Goal: Task Accomplishment & Management: Use online tool/utility

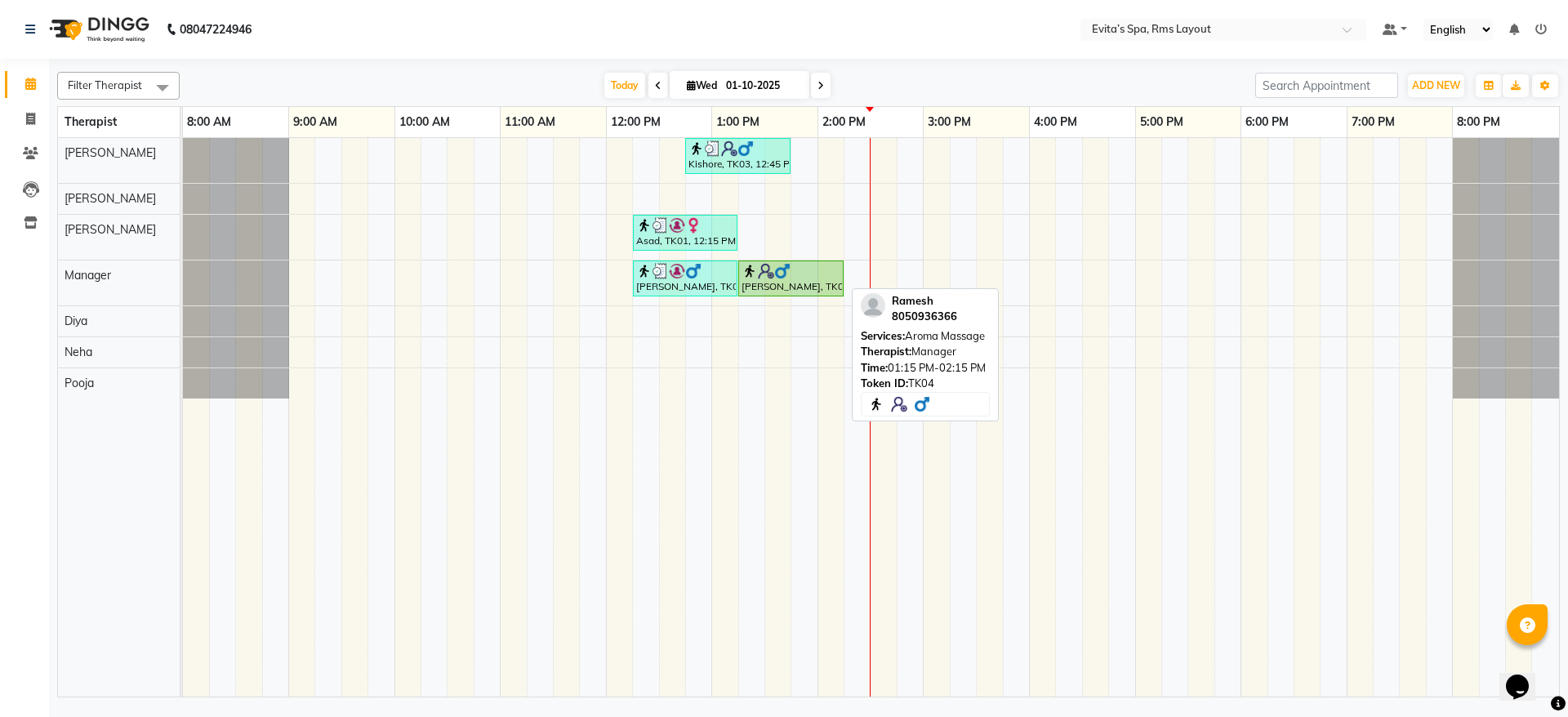
click at [784, 266] on img at bounding box center [782, 271] width 17 height 17
select select "1"
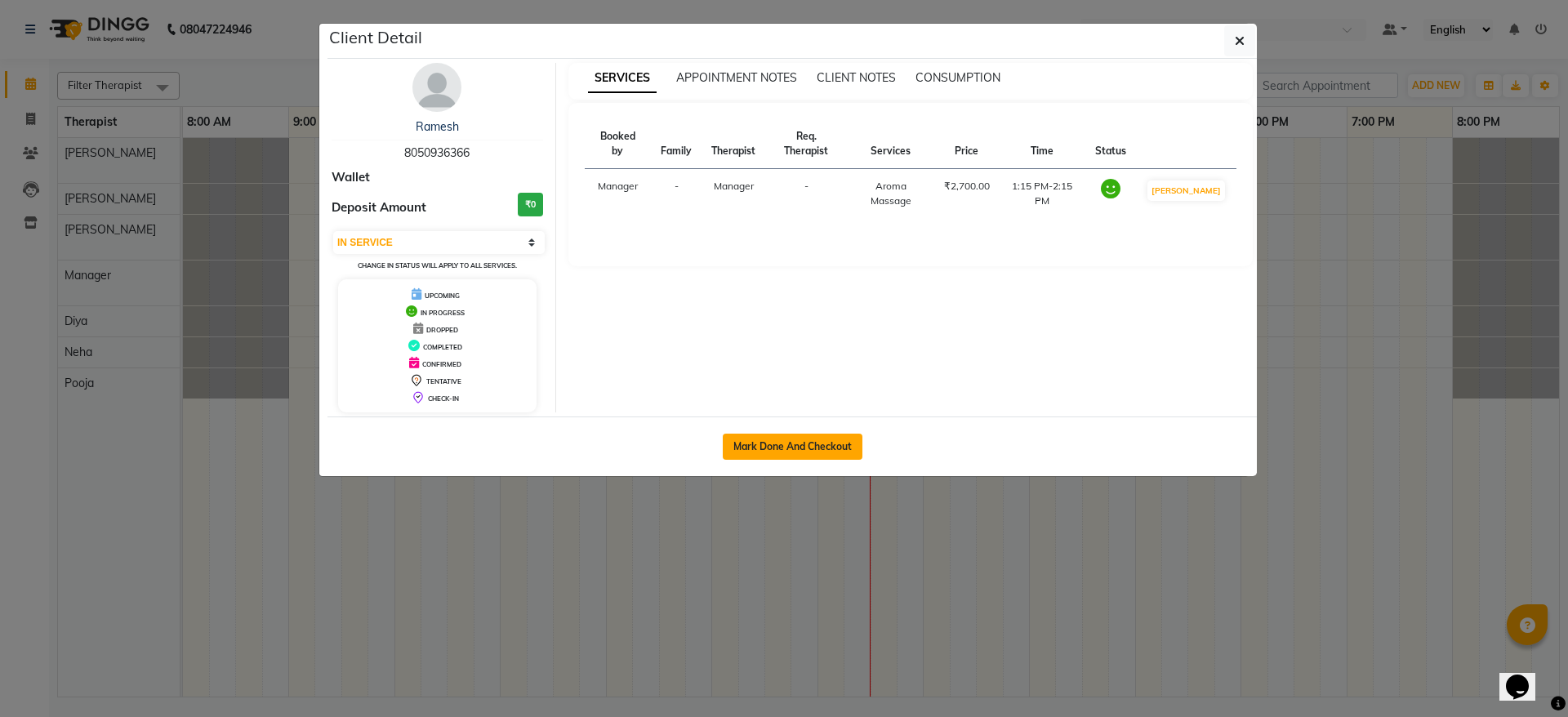
click at [788, 441] on button "Mark Done And Checkout" at bounding box center [793, 446] width 140 height 26
select select "service"
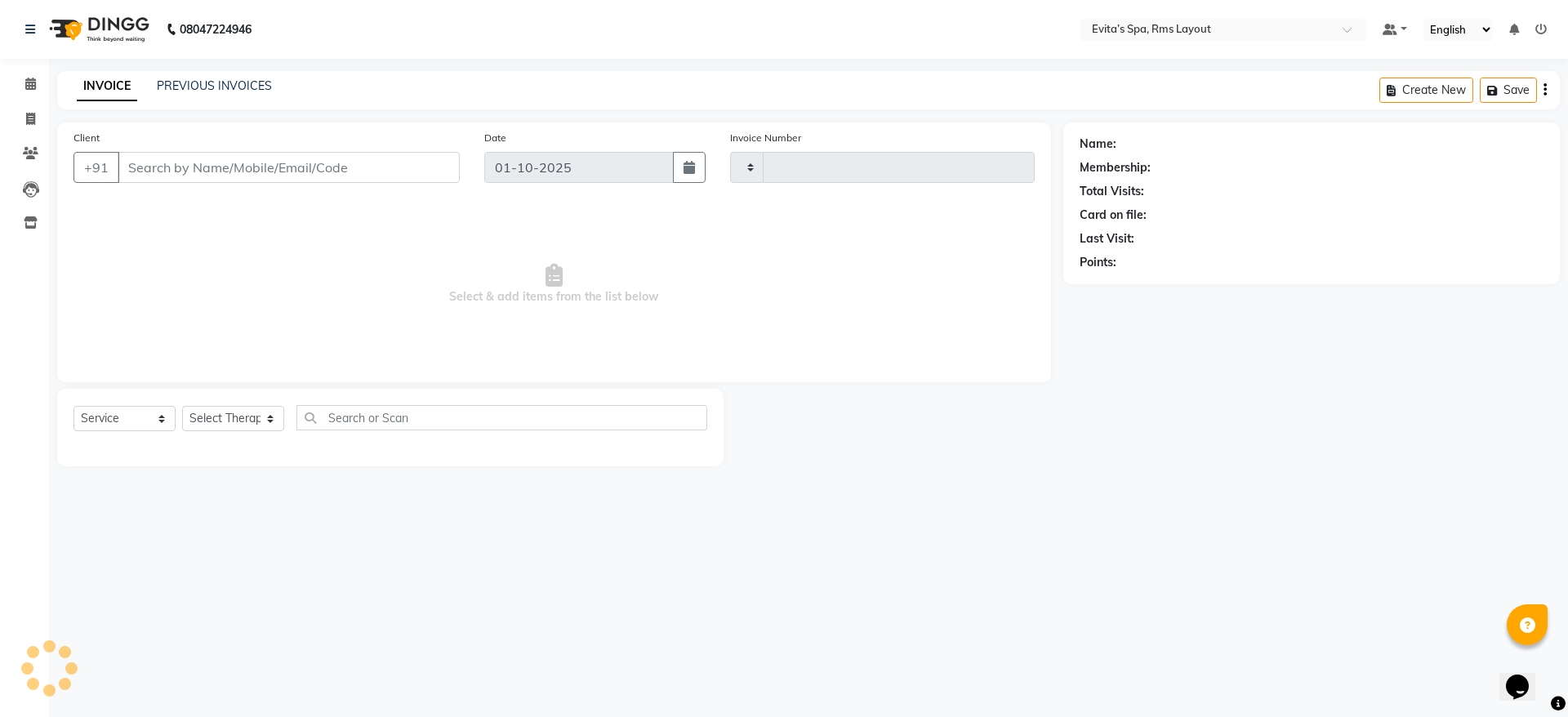
type input "1921"
select select "7850"
type input "80******66"
select select "71560"
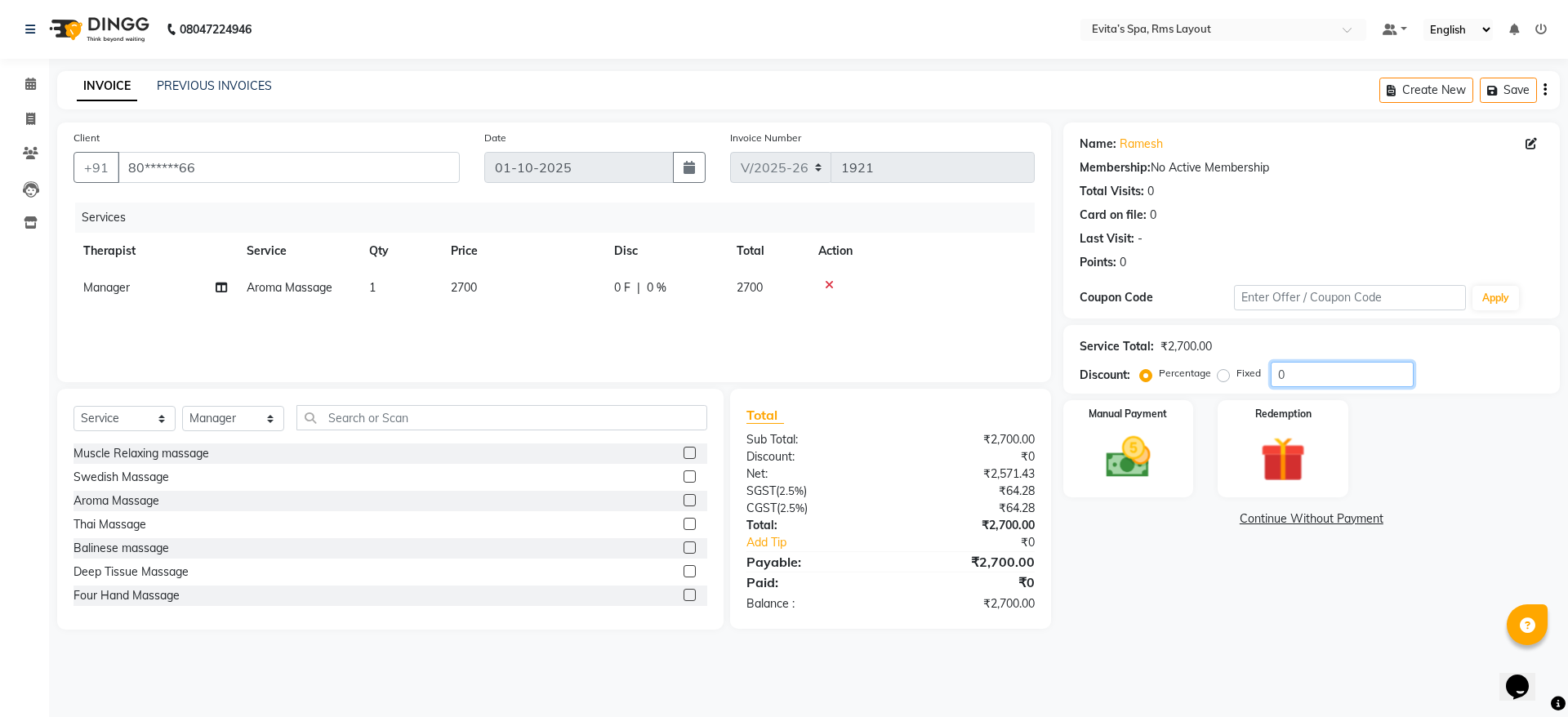
click at [1291, 382] on input "0" at bounding box center [1341, 374] width 143 height 25
type input "10"
click at [1128, 455] on img at bounding box center [1128, 458] width 76 height 54
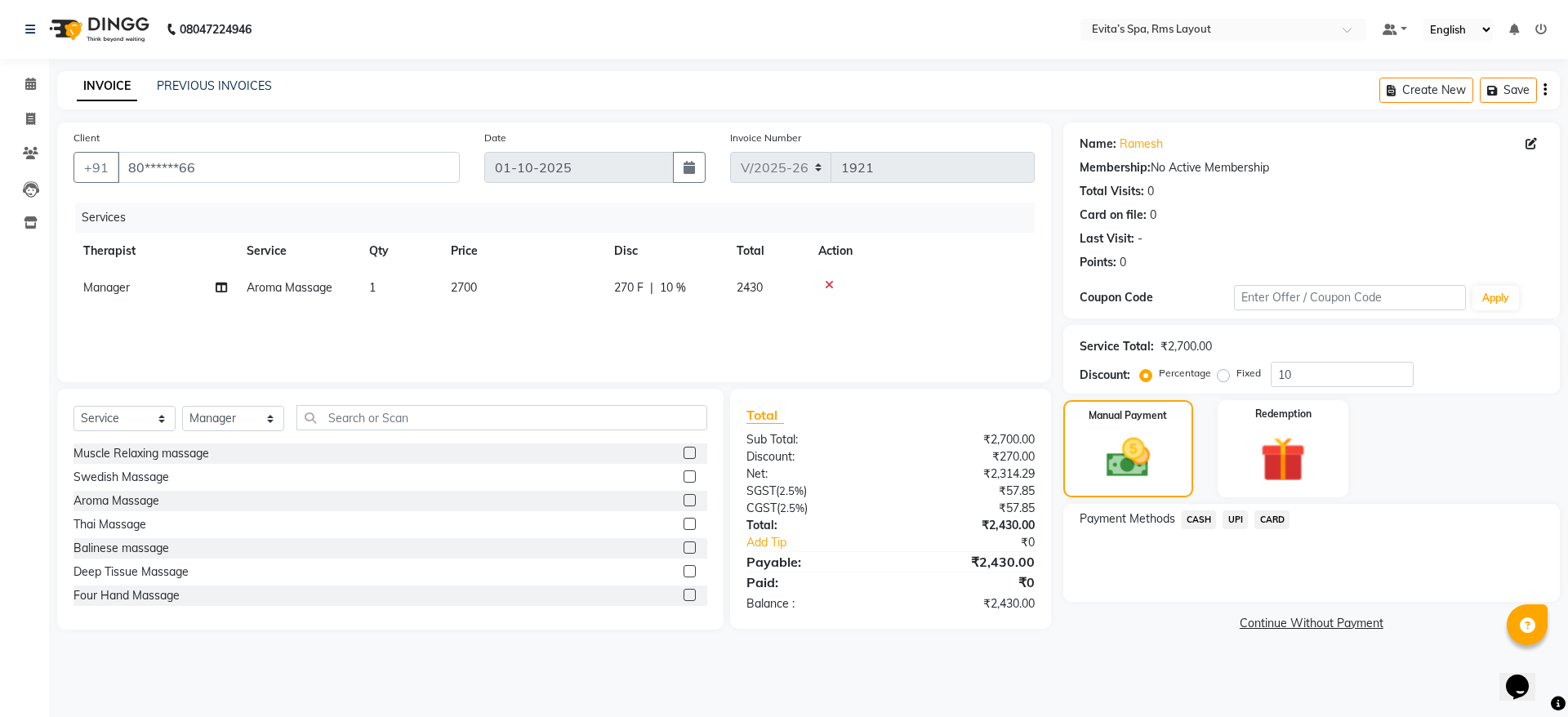
click at [1238, 523] on span "UPI" at bounding box center [1235, 519] width 25 height 18
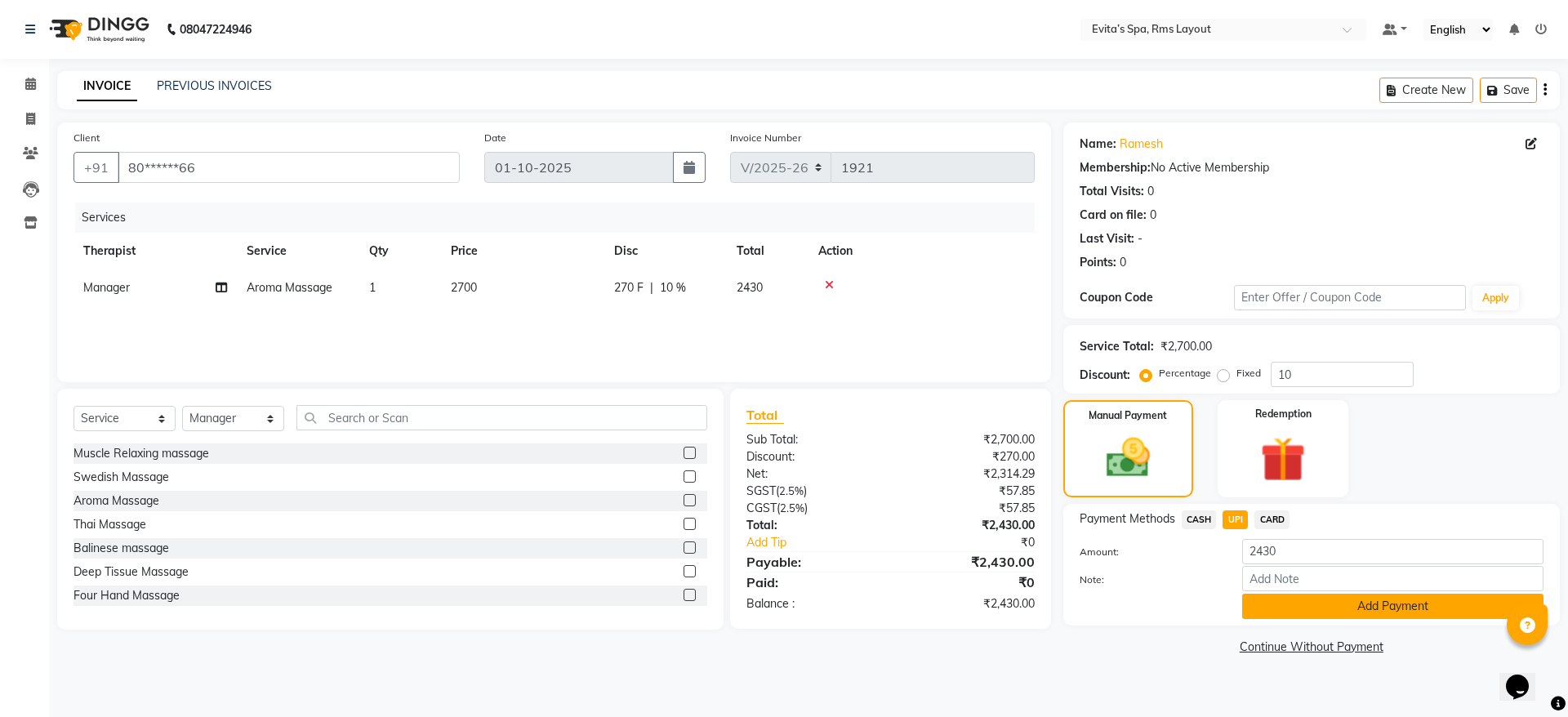
click at [1312, 605] on button "Add Payment" at bounding box center [1392, 606] width 301 height 25
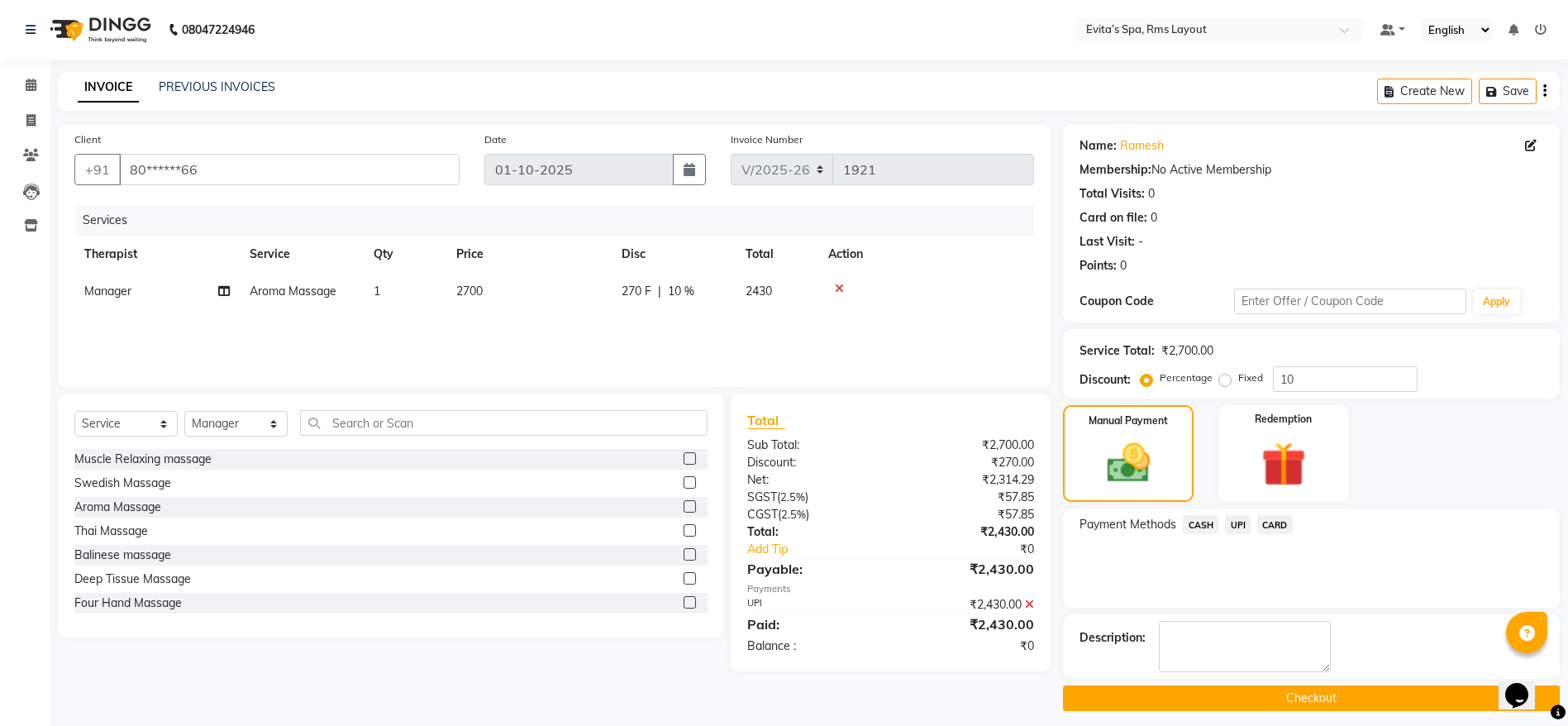
click at [1266, 699] on button "Checkout" at bounding box center [1311, 699] width 497 height 26
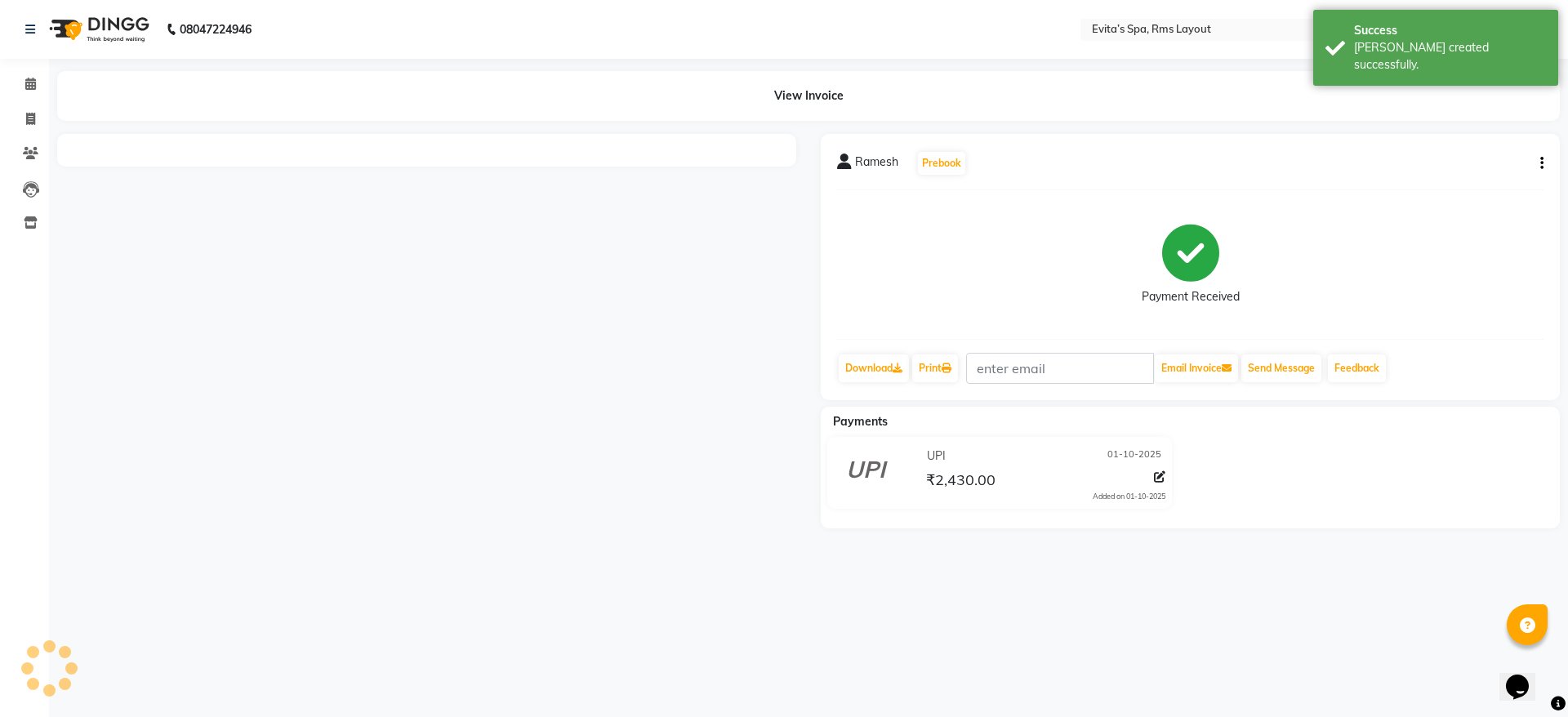
click at [101, 31] on img at bounding box center [98, 29] width 112 height 46
